Goal: Find contact information: Find contact information

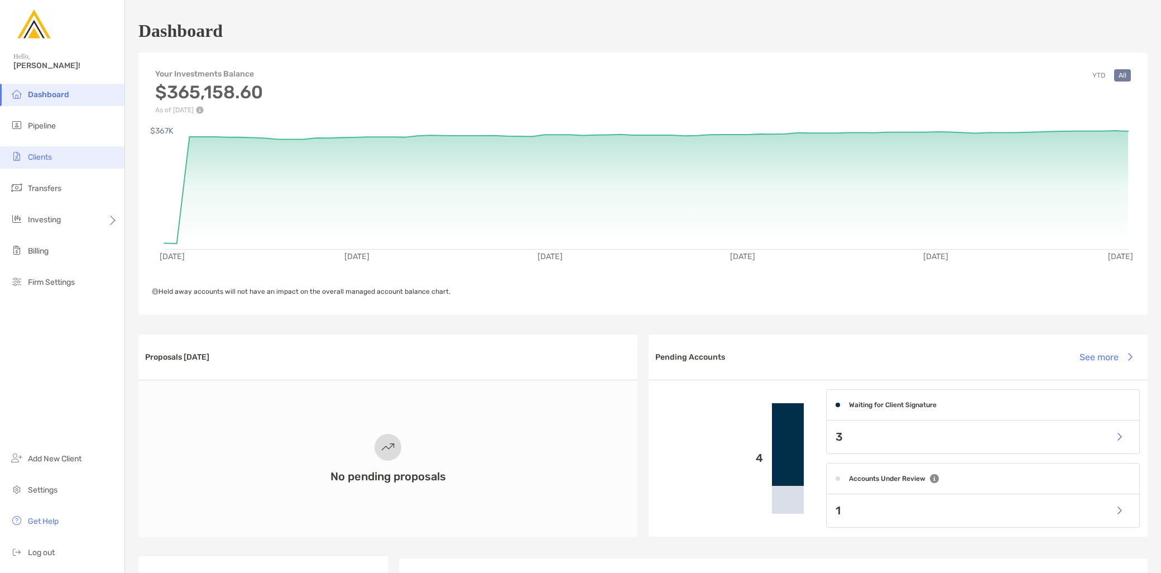
click at [80, 160] on li "Clients" at bounding box center [62, 157] width 124 height 22
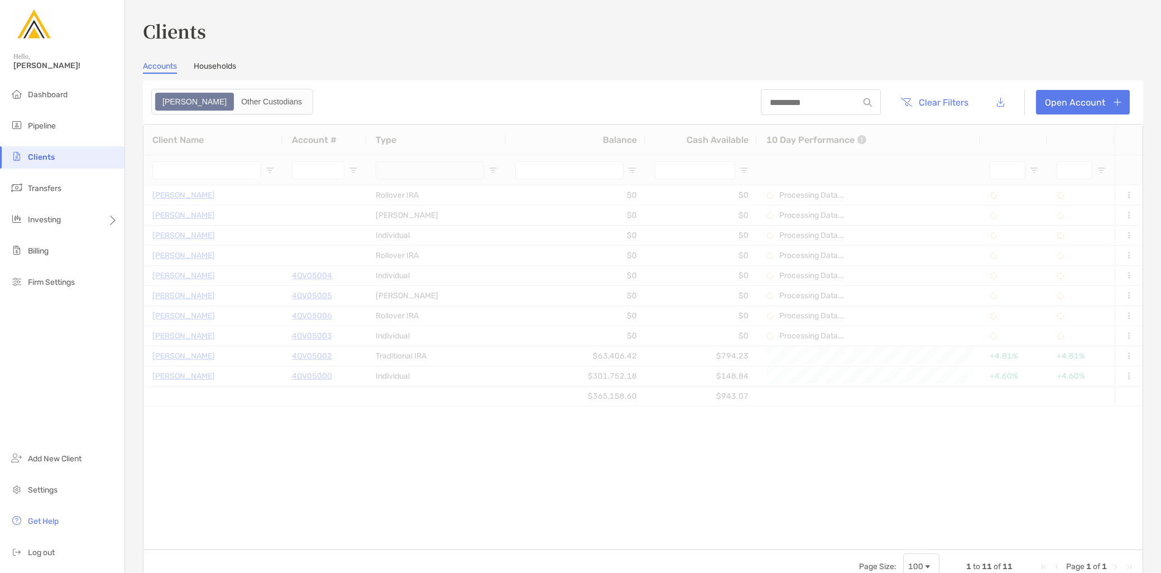
type input "**********"
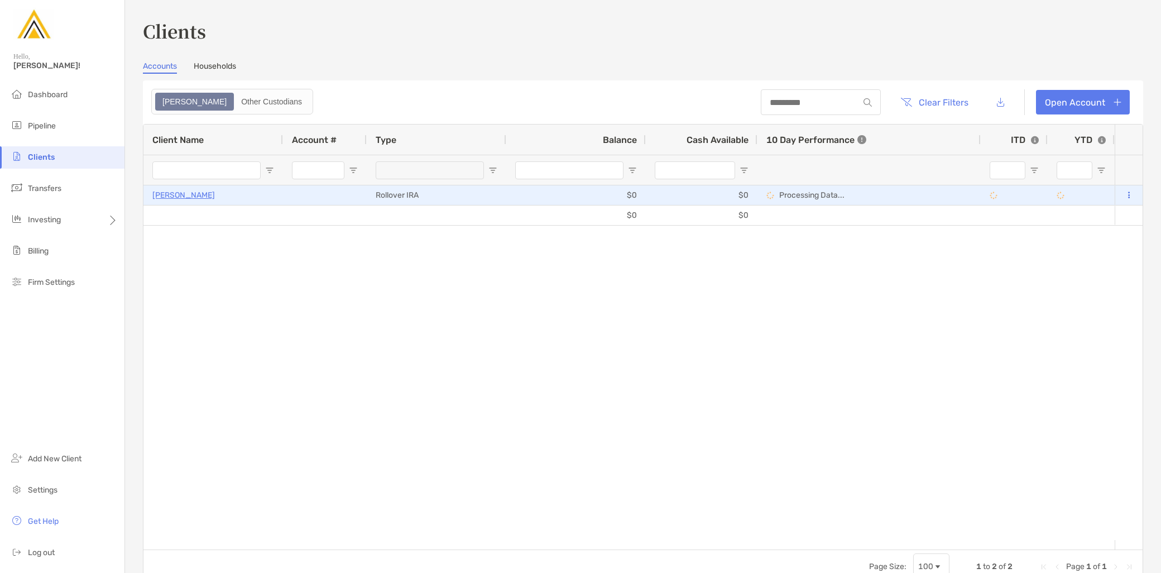
click at [191, 196] on p "[PERSON_NAME]" at bounding box center [183, 195] width 63 height 14
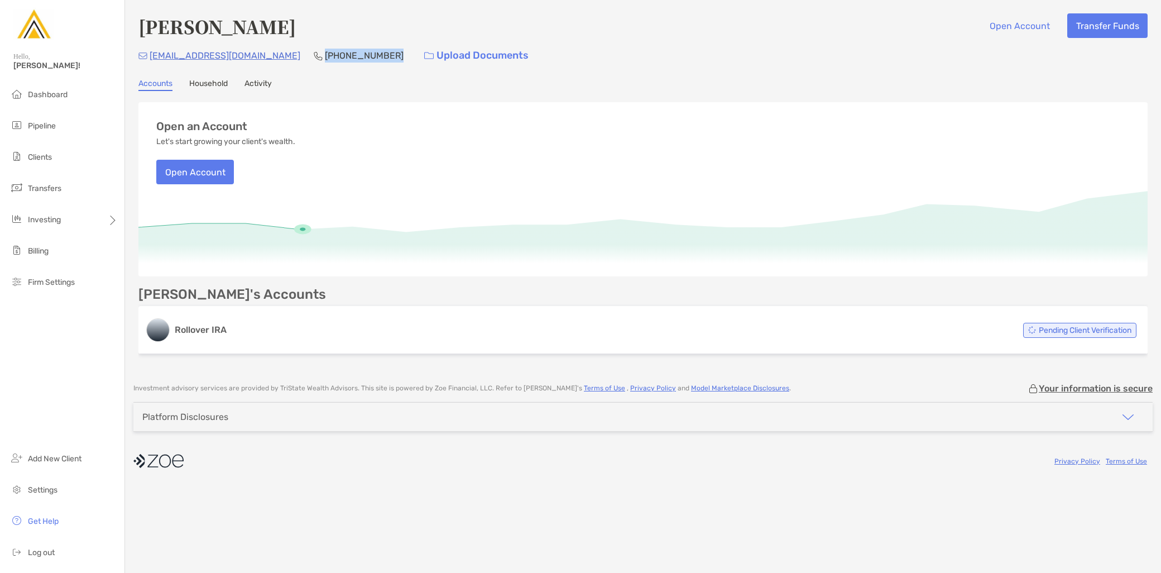
drag, startPoint x: 360, startPoint y: 57, endPoint x: 291, endPoint y: 55, distance: 69.2
click at [291, 55] on div "[EMAIL_ADDRESS][DOMAIN_NAME] [PHONE_NUMBER] Upload Documents" at bounding box center [642, 56] width 1009 height 24
copy p "[PHONE_NUMBER]"
